Goal: Information Seeking & Learning: Check status

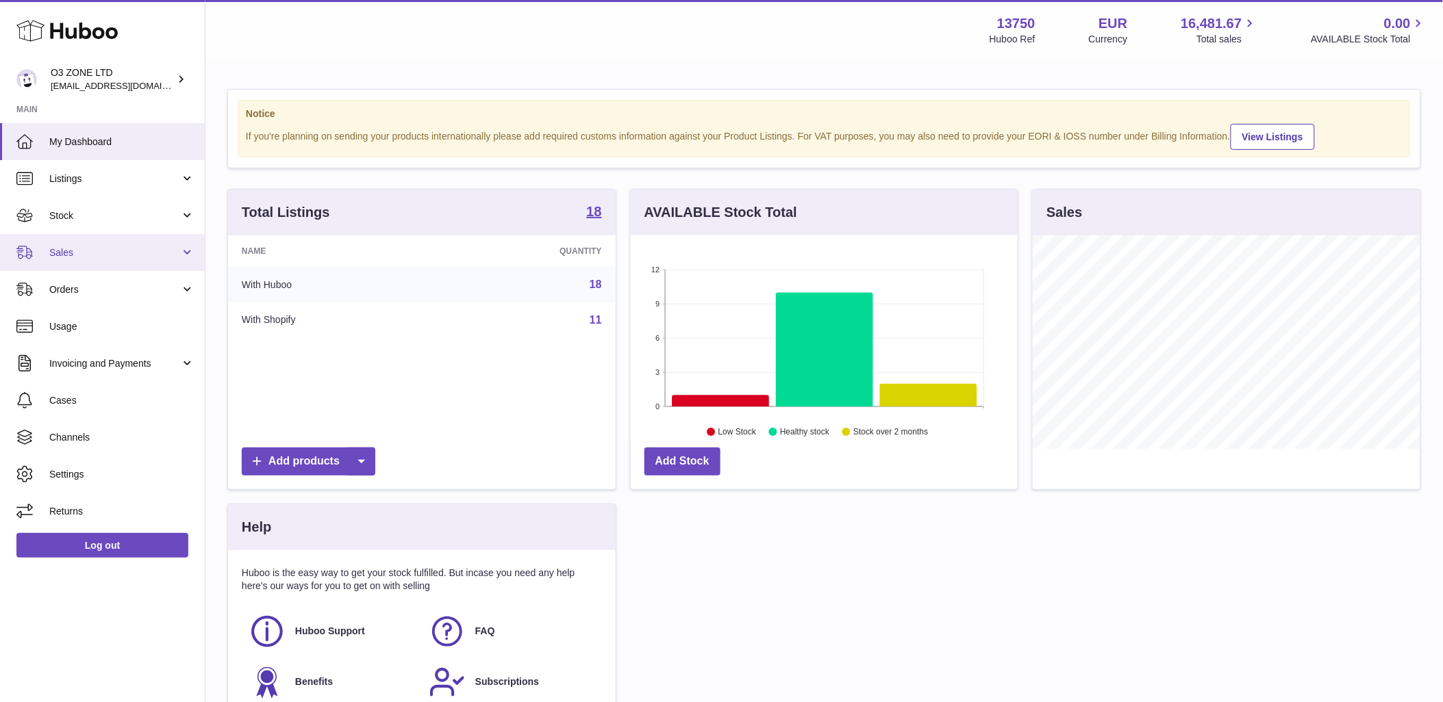
scroll to position [214, 387]
click at [74, 218] on span "Stock" at bounding box center [114, 216] width 131 height 13
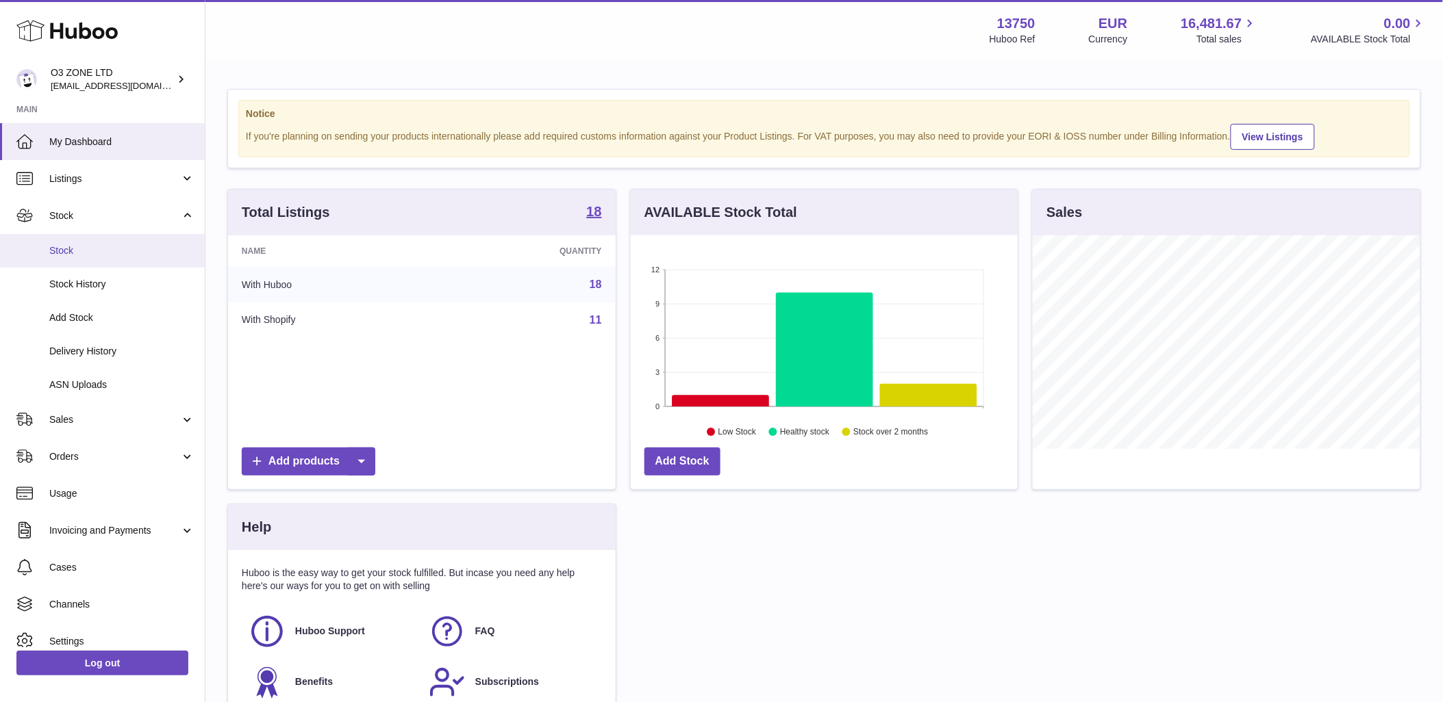
click at [44, 253] on link "Stock" at bounding box center [102, 251] width 205 height 34
click at [63, 249] on span "Stock" at bounding box center [121, 250] width 145 height 13
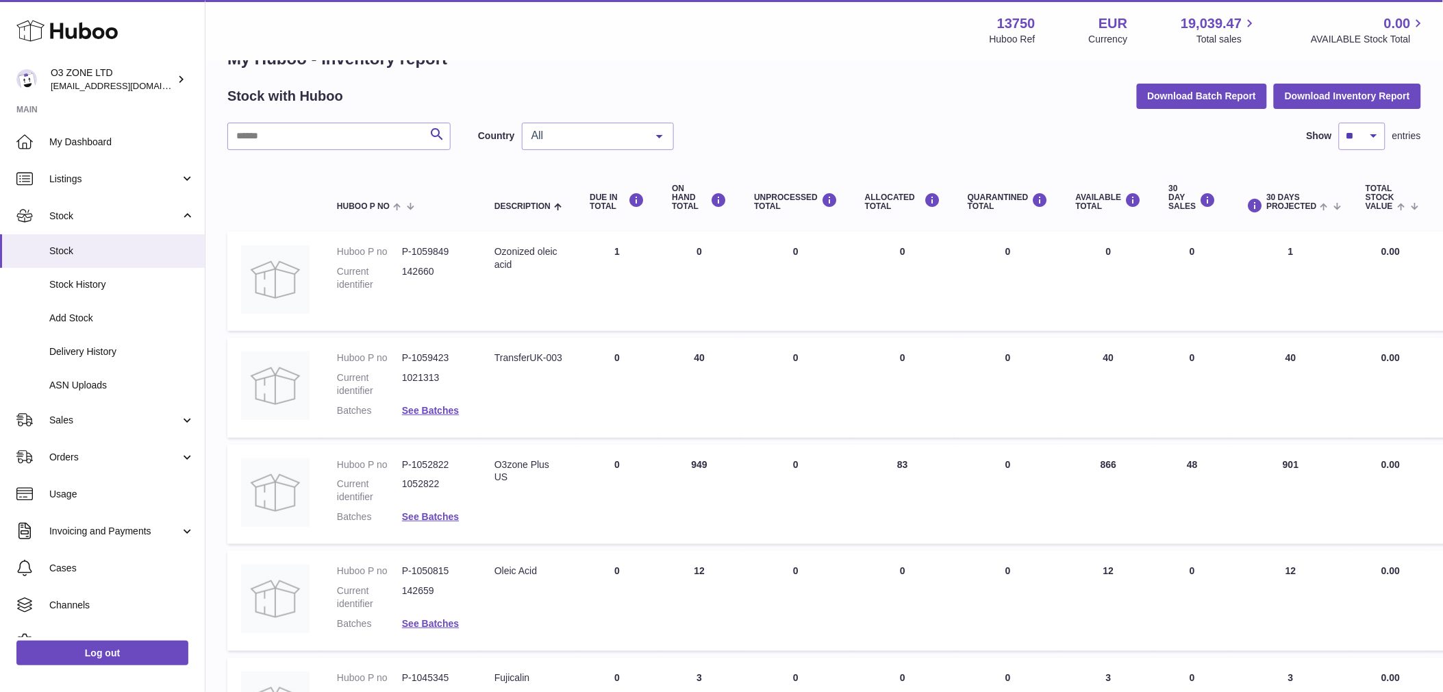
scroll to position [76, 0]
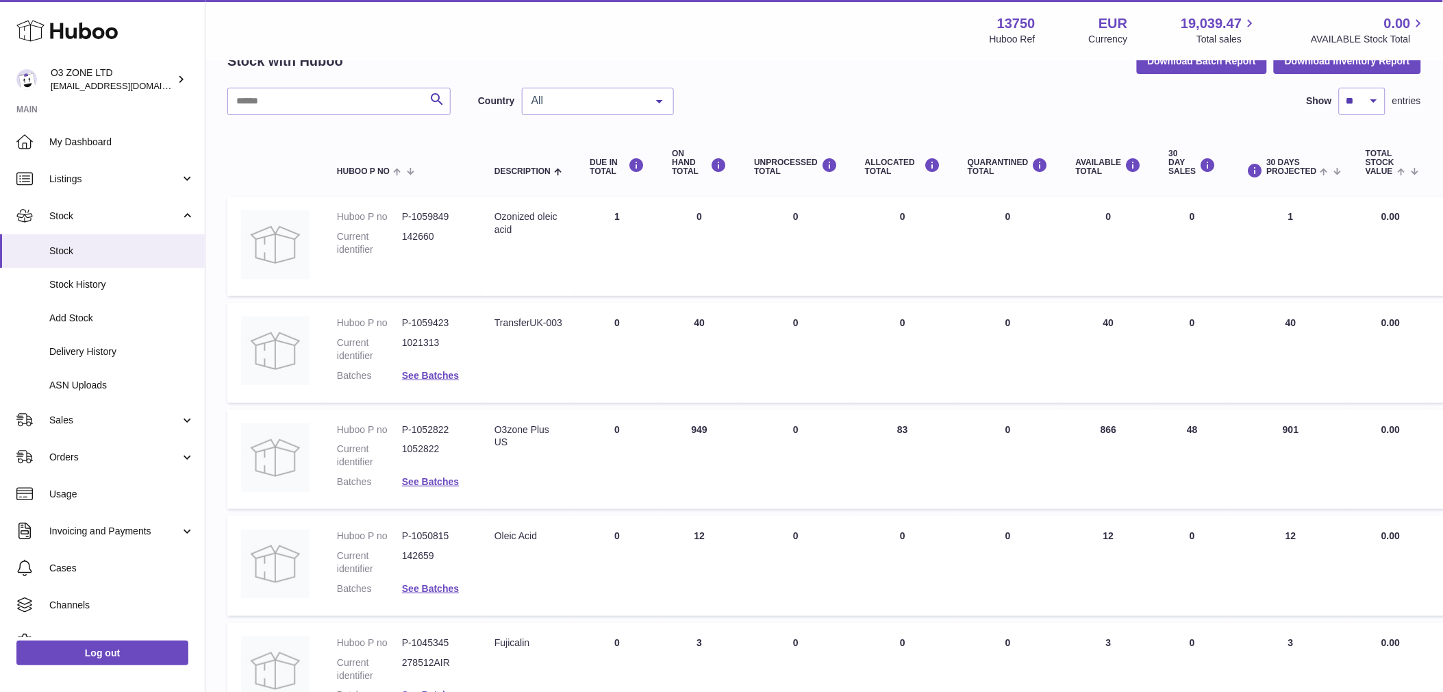
click at [585, 110] on div "All" at bounding box center [598, 101] width 152 height 27
click at [577, 152] on span "GB" at bounding box center [597, 155] width 151 height 27
drag, startPoint x: 402, startPoint y: 320, endPoint x: 453, endPoint y: 318, distance: 50.7
click at [453, 318] on dd "P-1052822" at bounding box center [434, 323] width 65 height 13
copy dd "P-1052822"
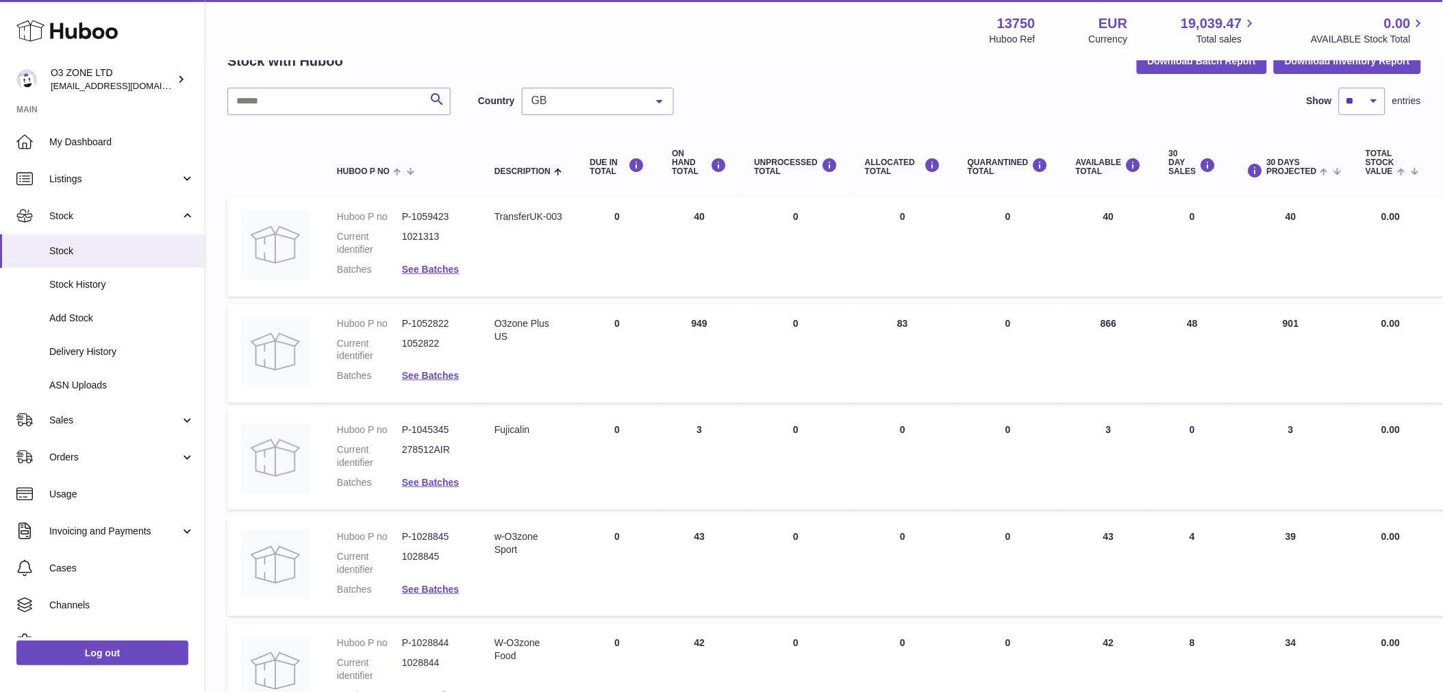
drag, startPoint x: 507, startPoint y: 368, endPoint x: 505, endPoint y: 359, distance: 9.0
click at [505, 366] on td "Description O3zone Plus US" at bounding box center [528, 353] width 95 height 100
drag, startPoint x: 514, startPoint y: 338, endPoint x: 494, endPoint y: 322, distance: 25.3
click at [494, 322] on div "O3zone Plus US" at bounding box center [528, 330] width 68 height 26
copy div "O3zone Plus US"
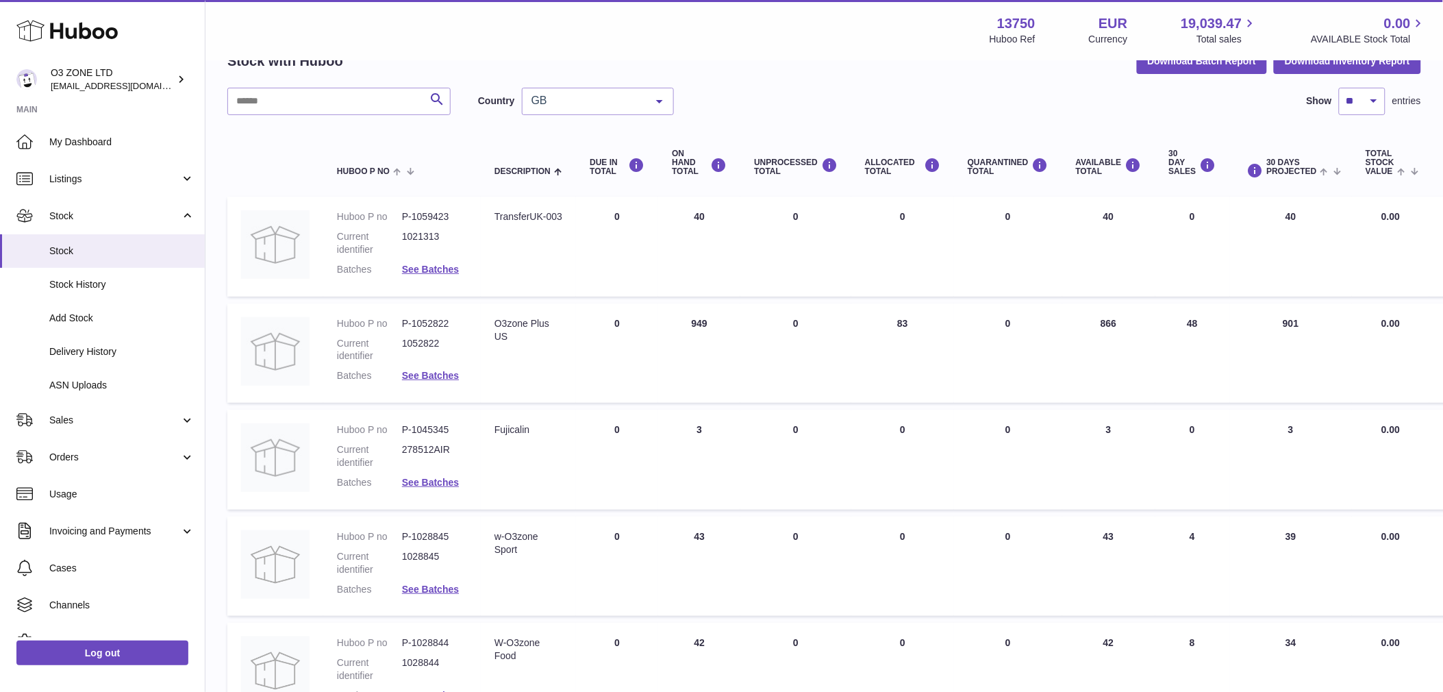
click at [614, 372] on td "DUE IN Total 0" at bounding box center [617, 353] width 82 height 100
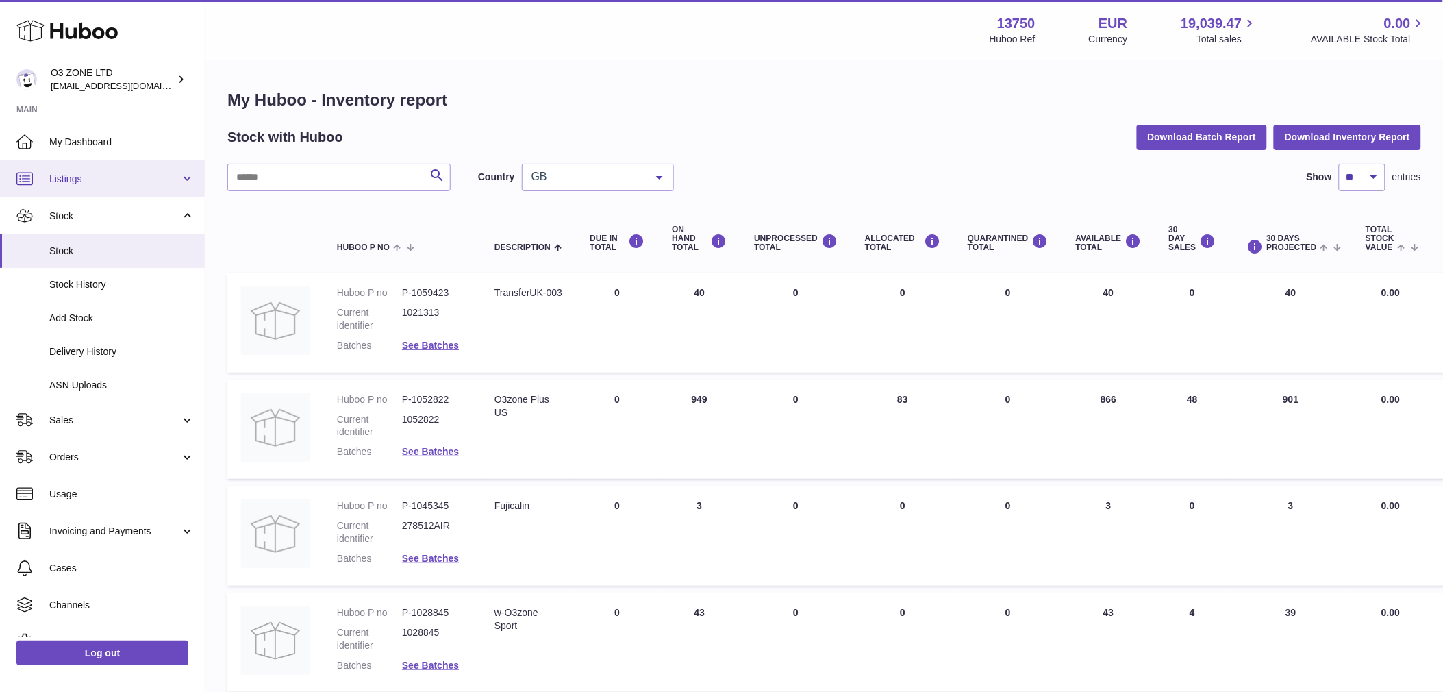
click at [112, 179] on span "Listings" at bounding box center [114, 179] width 131 height 13
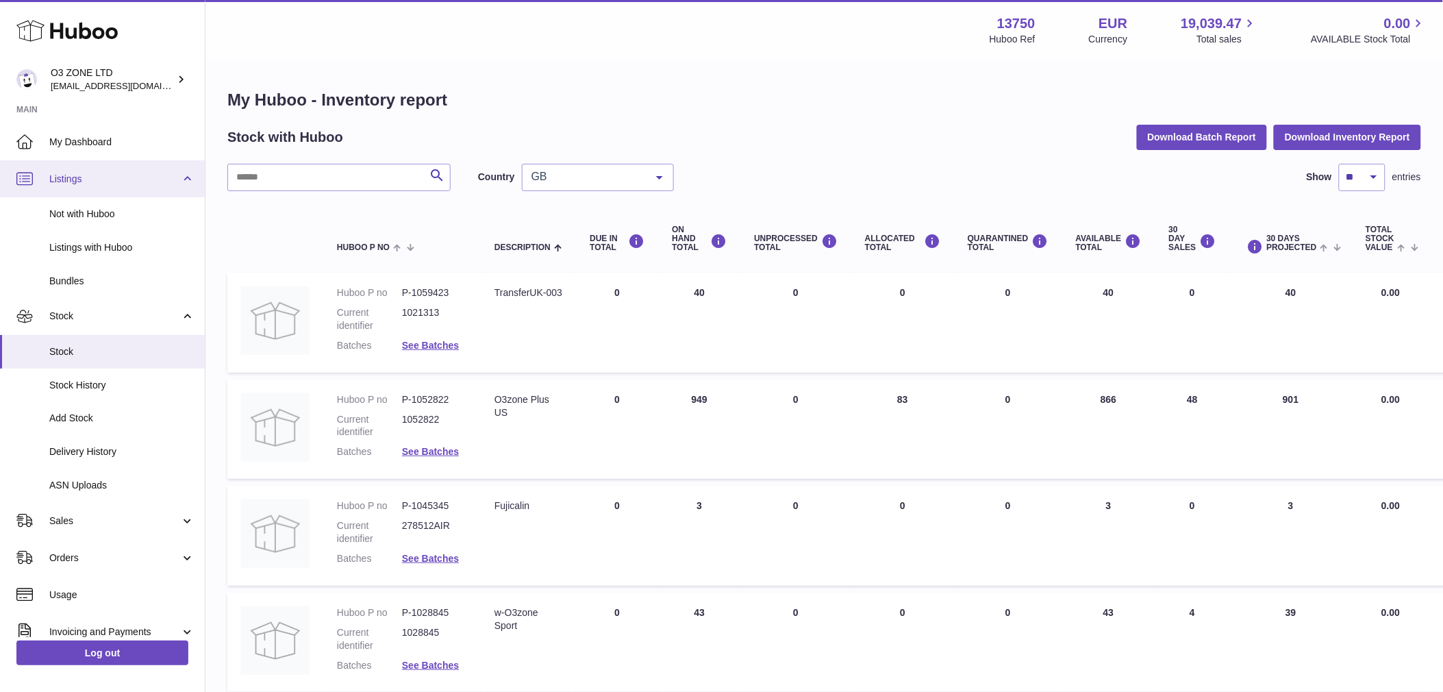
click at [121, 161] on link "Listings" at bounding box center [102, 178] width 205 height 37
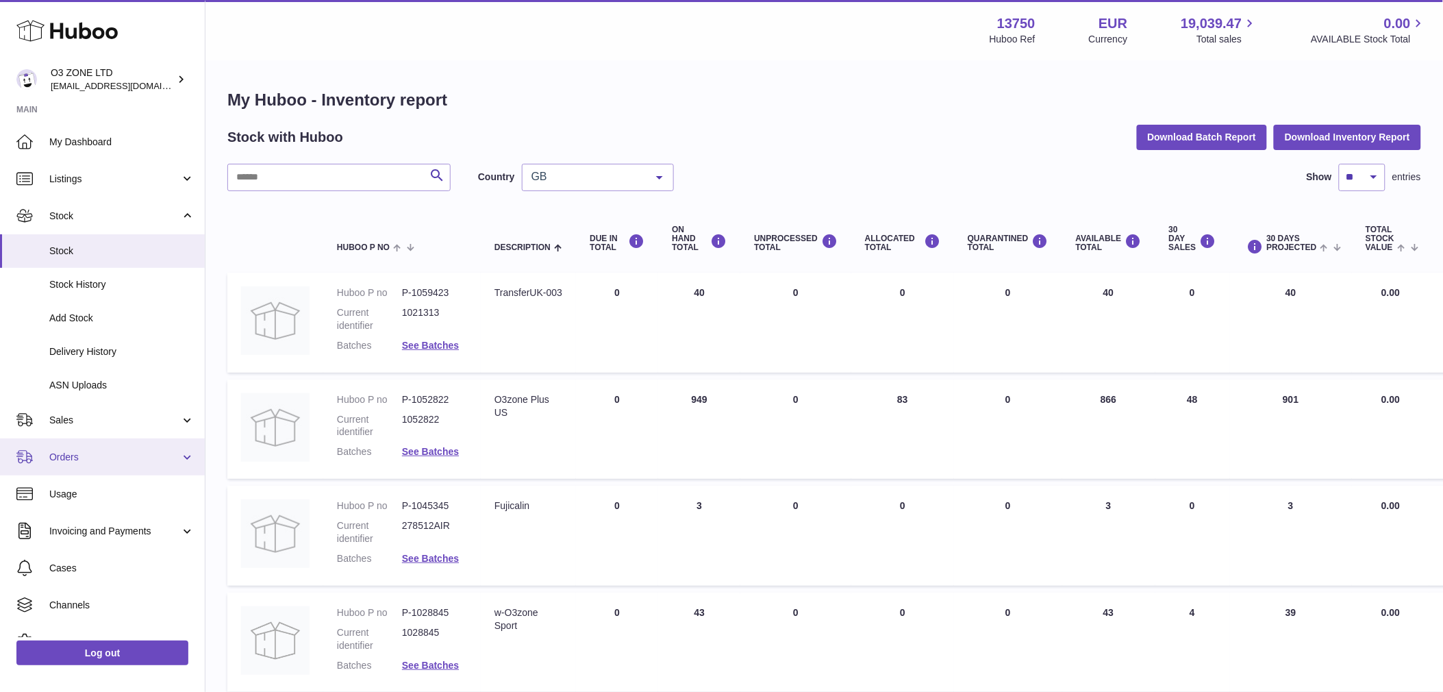
click at [112, 452] on span "Orders" at bounding box center [114, 457] width 131 height 13
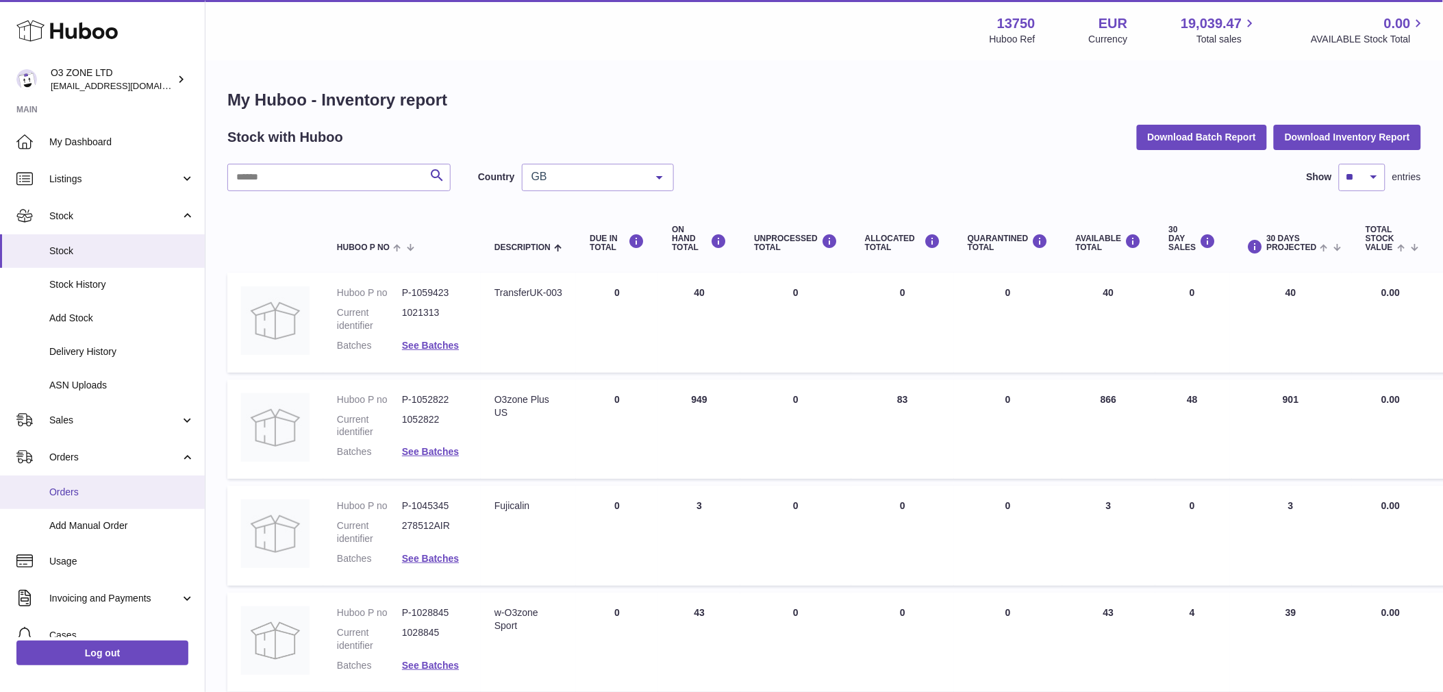
click at [110, 488] on span "Orders" at bounding box center [121, 491] width 145 height 13
